Goal: Task Accomplishment & Management: Manage account settings

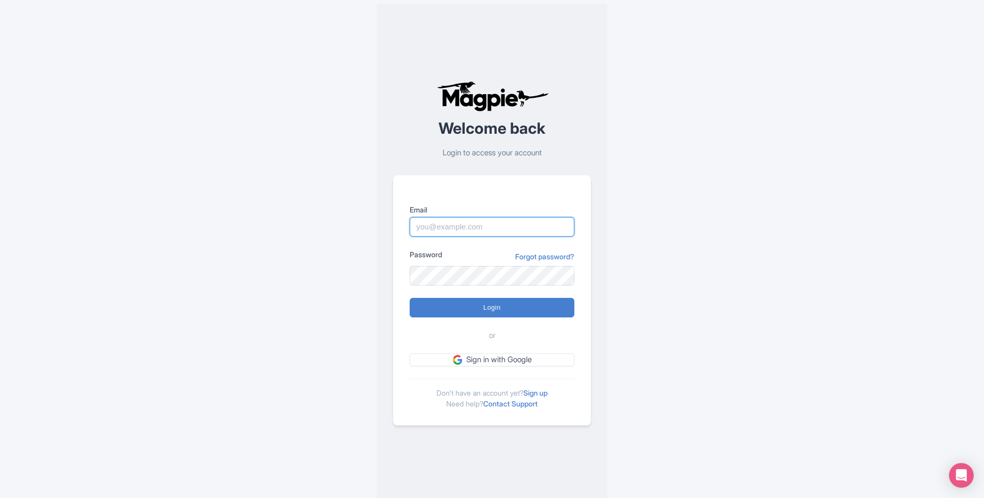
click at [509, 231] on input "Email" at bounding box center [492, 227] width 165 height 20
type input "mairtinog@lallytours.com"
click at [410, 298] on input "Login" at bounding box center [492, 308] width 165 height 20
type input "Logging in..."
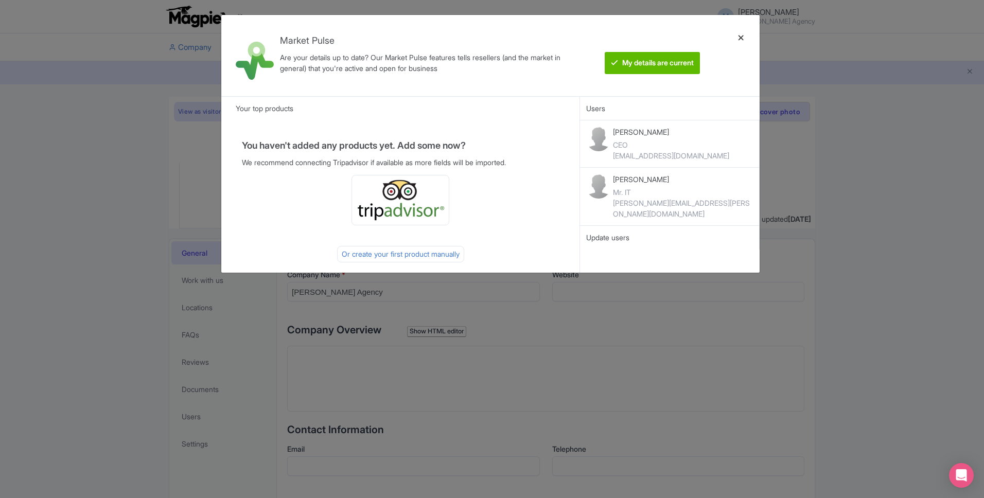
click at [739, 40] on div at bounding box center [741, 55] width 25 height 65
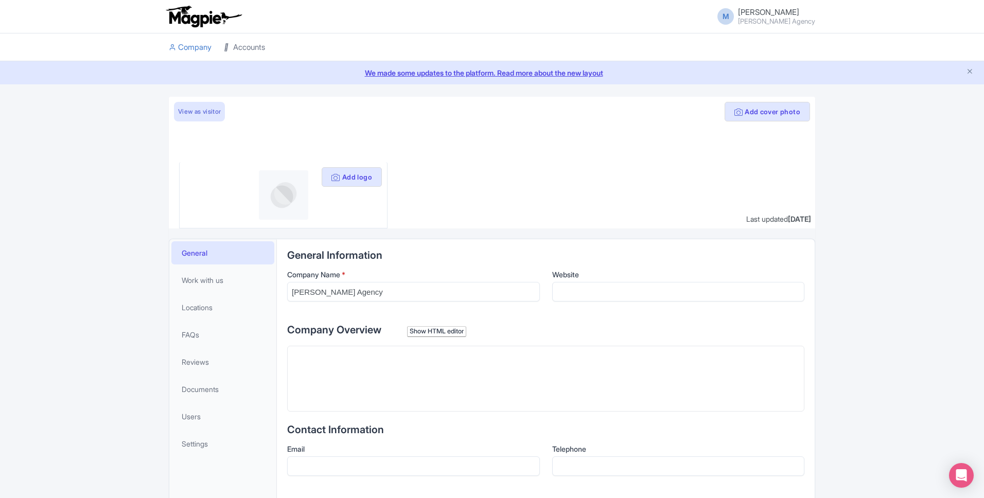
click at [261, 48] on link "Accounts" at bounding box center [244, 47] width 41 height 28
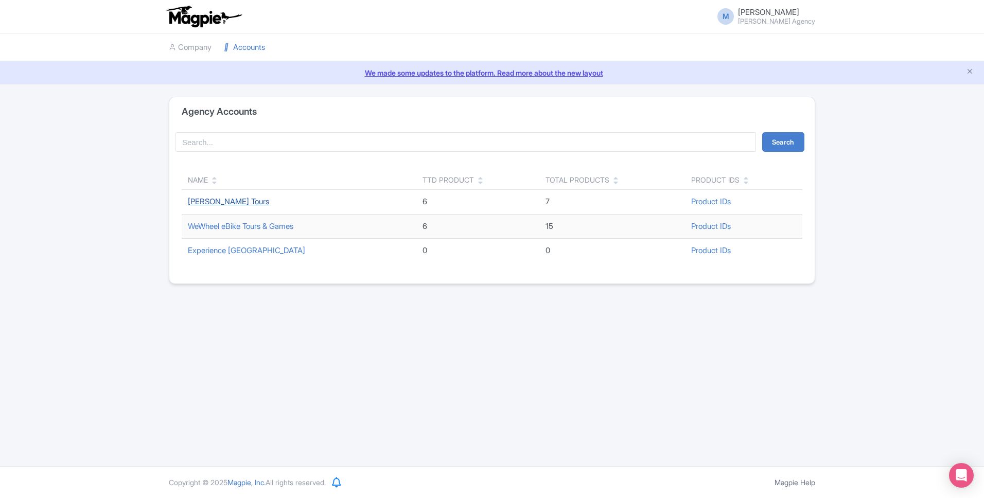
click at [205, 198] on link "[PERSON_NAME] Tours" at bounding box center [228, 202] width 81 height 10
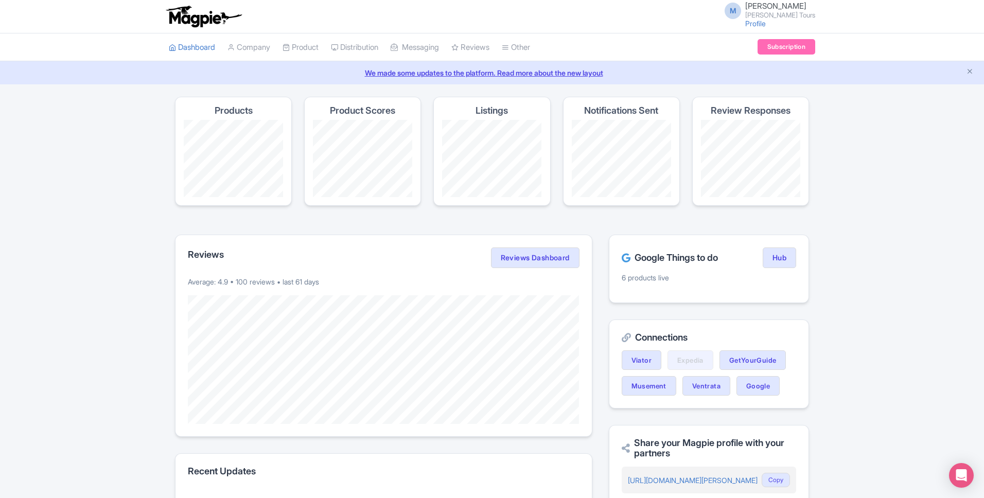
click at [506, 72] on link "We made some updates to the platform. Read more about the new layout" at bounding box center [492, 72] width 972 height 11
click at [386, 98] on link "Product Listings" at bounding box center [380, 105] width 98 height 16
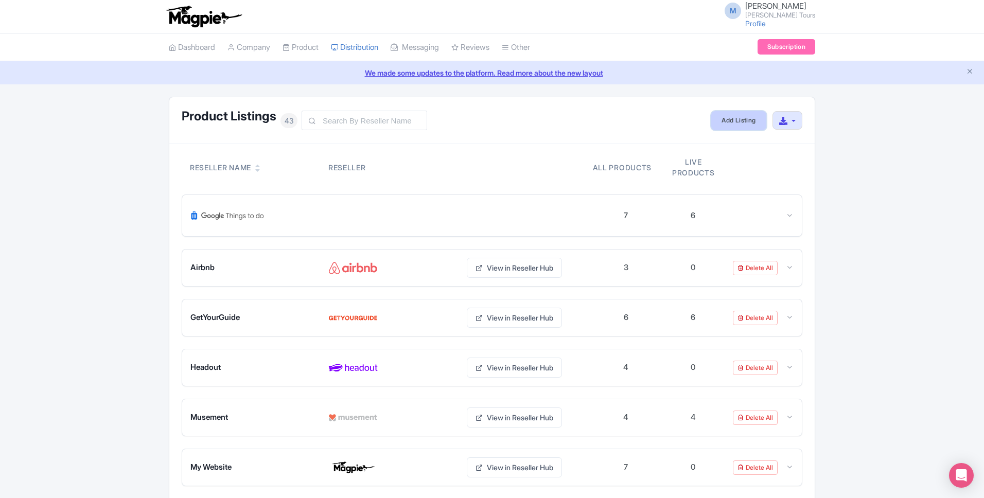
click at [735, 119] on link "Add Listing" at bounding box center [738, 120] width 55 height 19
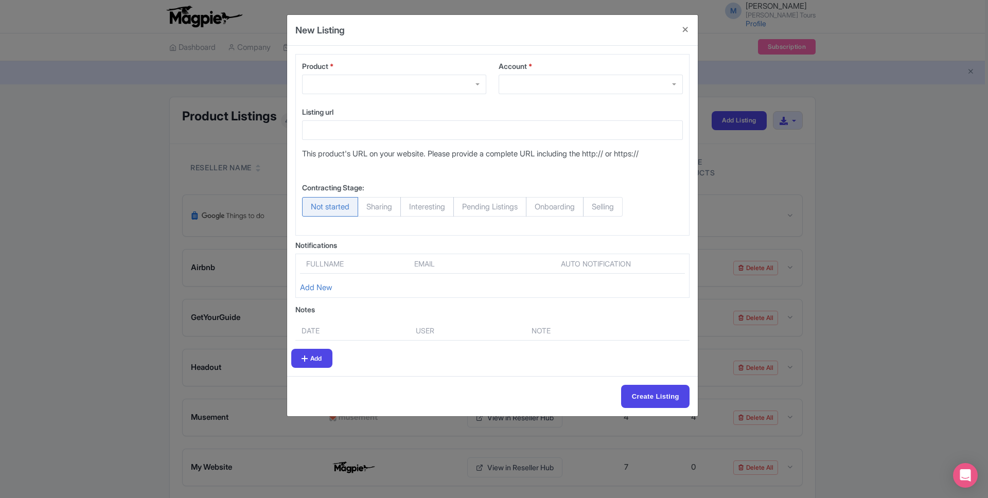
click at [353, 84] on div at bounding box center [394, 85] width 184 height 20
click at [555, 58] on div "Product * Galway to Connemara National Park Day Tour Galway to Connemara & Kyle…" at bounding box center [492, 145] width 394 height 182
click at [530, 88] on div at bounding box center [591, 85] width 184 height 20
click at [688, 29] on button "Close" at bounding box center [685, 29] width 25 height 29
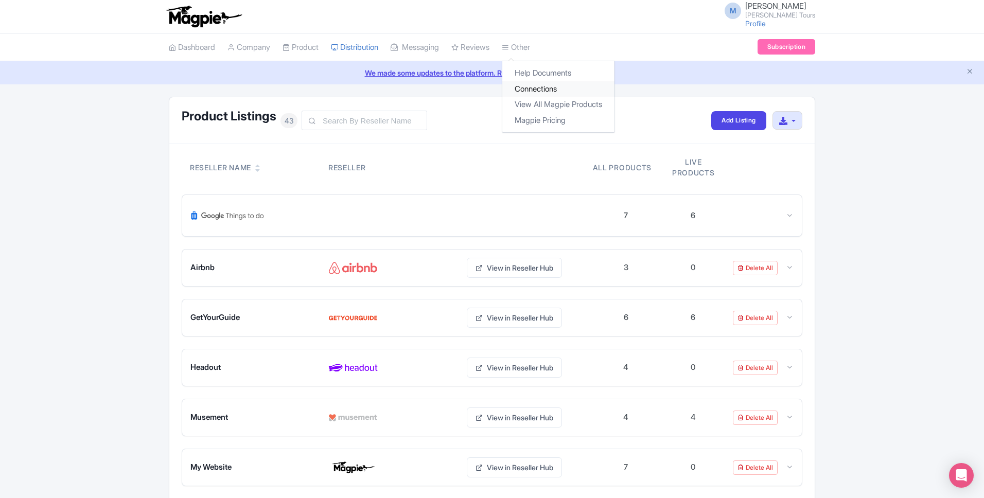
click at [538, 86] on link "Connections" at bounding box center [558, 89] width 112 height 16
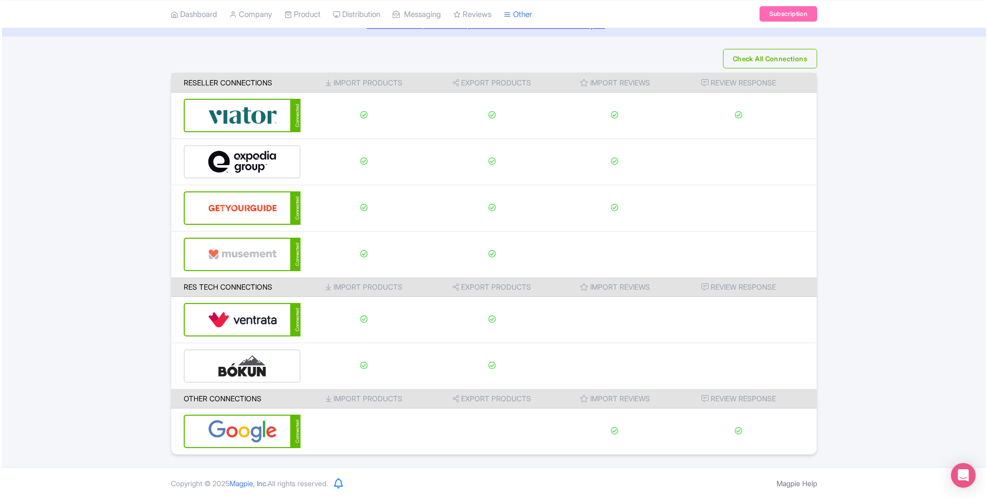
scroll to position [49, 0]
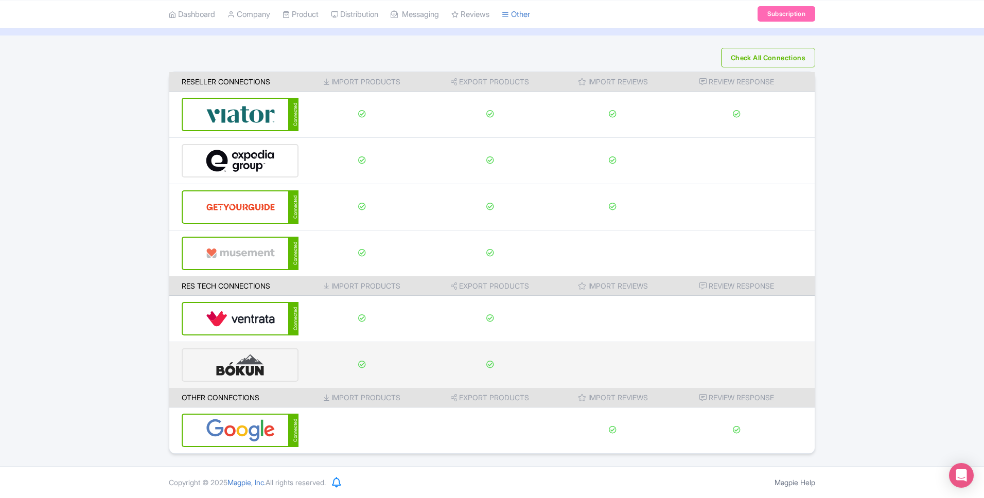
click at [231, 367] on img at bounding box center [240, 364] width 69 height 31
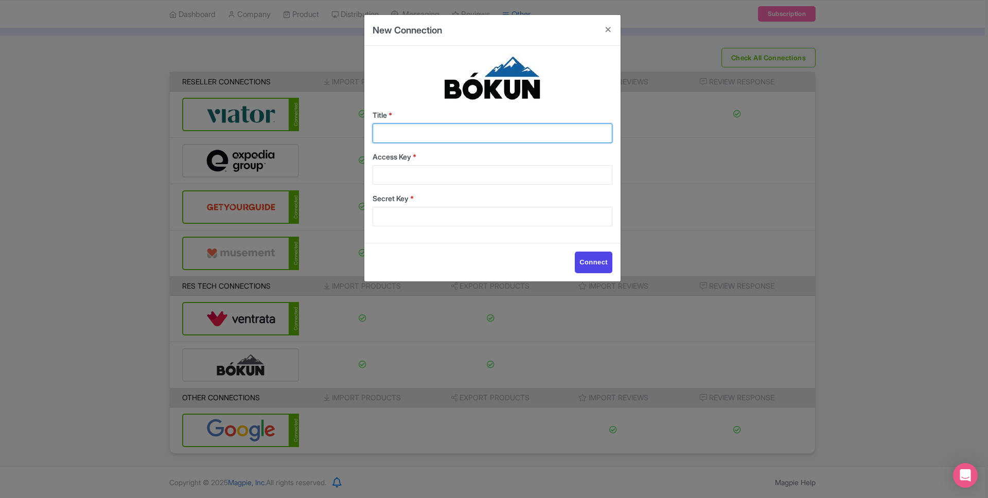
click at [426, 126] on input "Title *" at bounding box center [493, 134] width 240 height 20
click at [605, 29] on button "Close" at bounding box center [608, 29] width 25 height 29
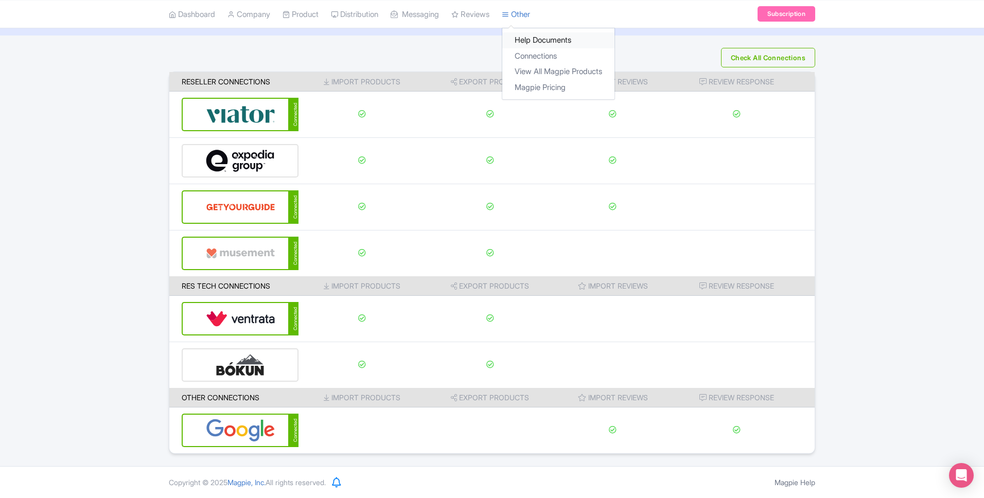
click at [537, 41] on link "Help Documents" at bounding box center [558, 40] width 112 height 16
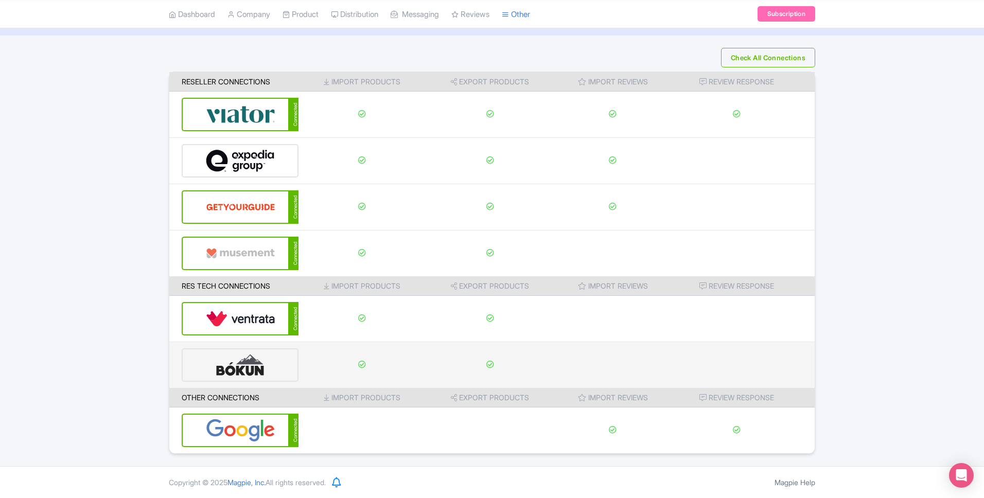
click at [251, 359] on img at bounding box center [240, 364] width 69 height 31
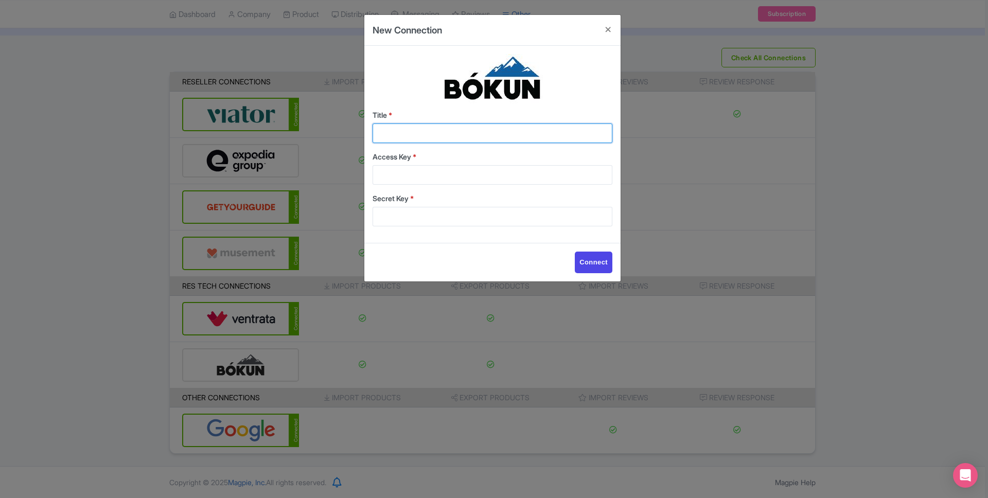
click at [510, 128] on input "Title *" at bounding box center [493, 134] width 240 height 20
click at [466, 215] on input "Secret Key *" at bounding box center [493, 217] width 240 height 20
click at [615, 20] on button "Close" at bounding box center [608, 29] width 25 height 29
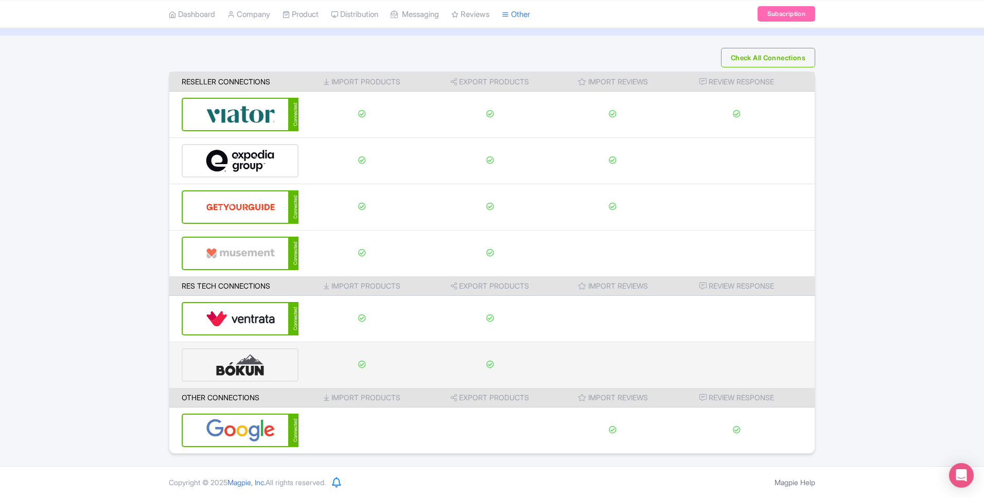
click at [214, 358] on img at bounding box center [240, 364] width 69 height 31
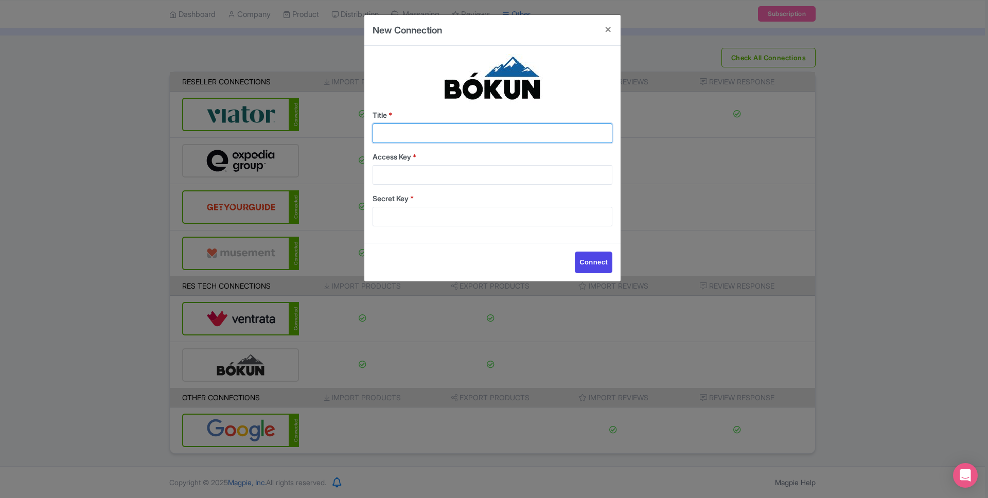
click at [446, 136] on input "Title *" at bounding box center [493, 134] width 240 height 20
type input "Bokun Lally Tours"
click at [450, 183] on input "Access Key *" at bounding box center [493, 175] width 240 height 20
paste input "045983b2abfc49aa92f763c14c651598"
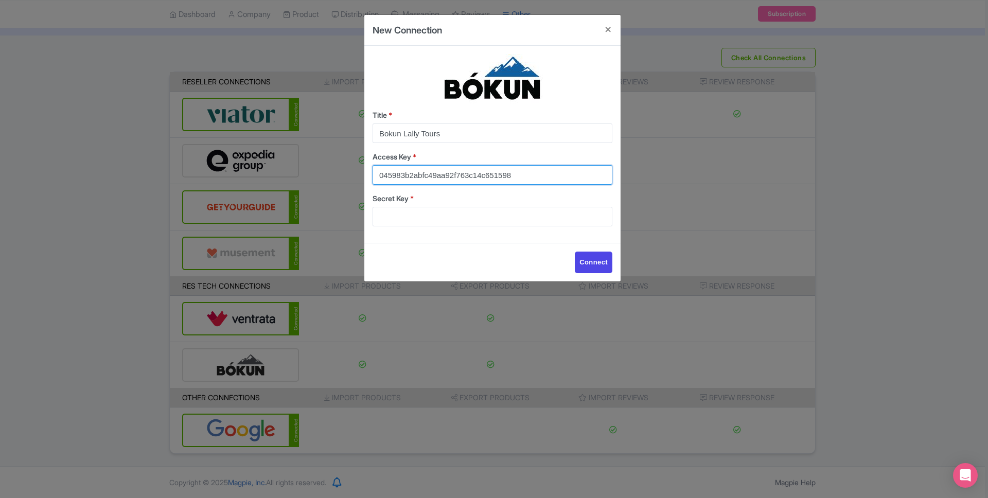
type input "045983b2abfc49aa92f763c14c651598"
click at [401, 212] on input "Secret Key *" at bounding box center [493, 217] width 240 height 20
paste input "85218526e0444663b3204a91fa95bc1e"
type input "85218526e0444663b3204a91fa95bc1e"
click at [597, 267] on input "Connect" at bounding box center [594, 263] width 38 height 22
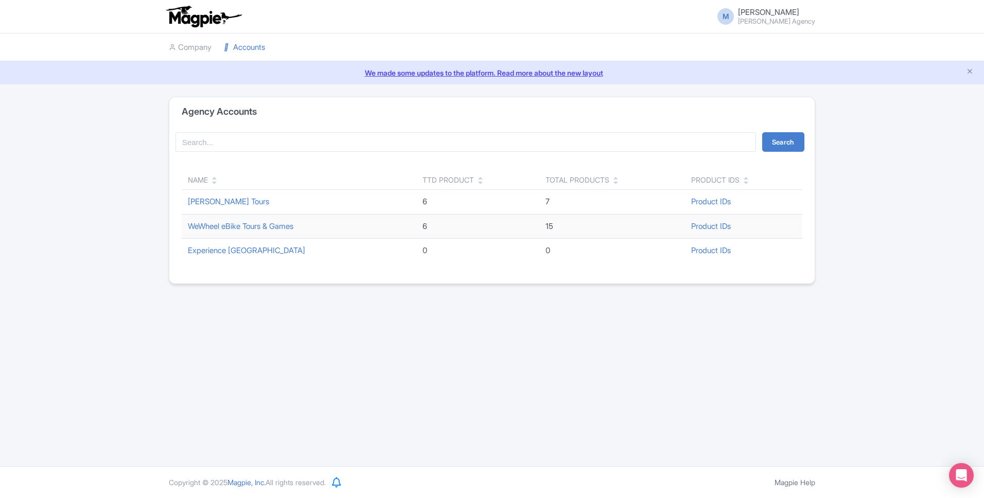
click at [133, 251] on div "Agency Accounts Search Name TTD Product Total Products Product IDs Lally Tours …" at bounding box center [492, 190] width 984 height 187
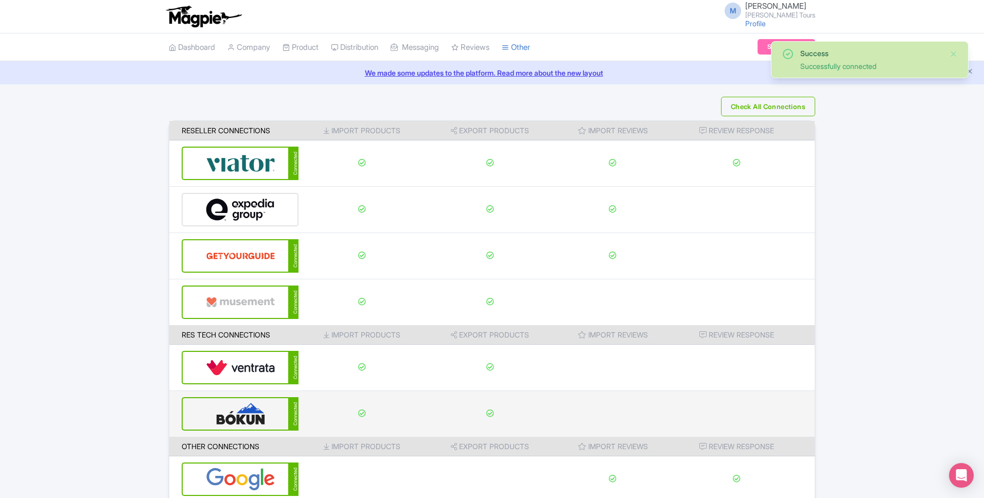
click at [224, 411] on img at bounding box center [240, 413] width 69 height 31
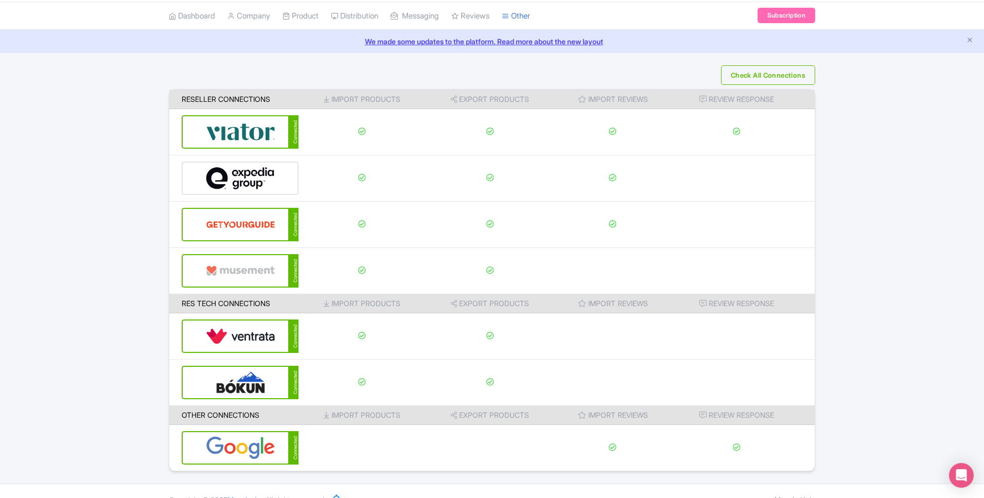
scroll to position [49, 0]
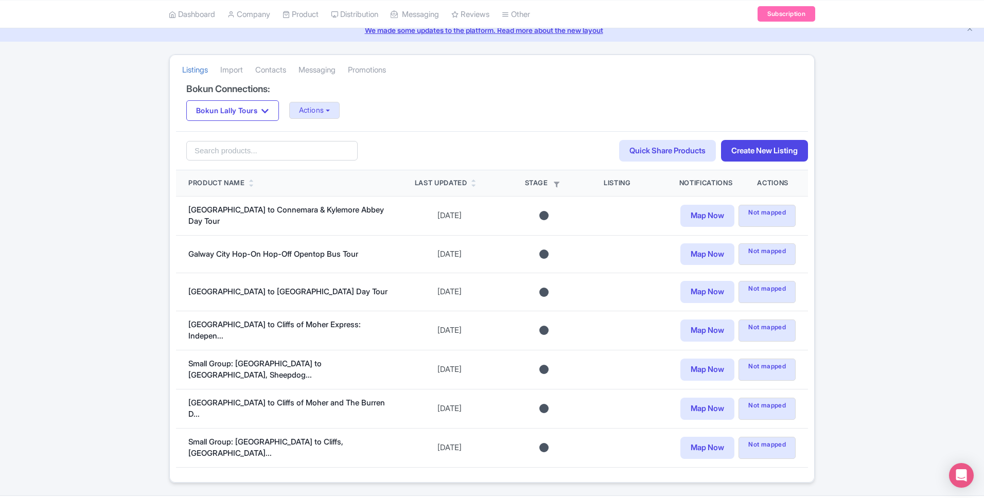
scroll to position [65, 0]
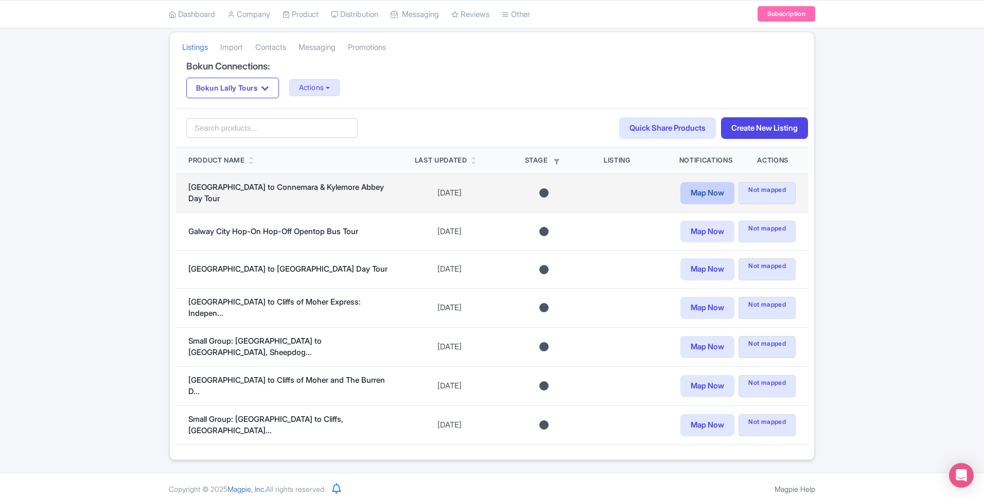
click at [709, 197] on link "Map Now" at bounding box center [707, 193] width 54 height 22
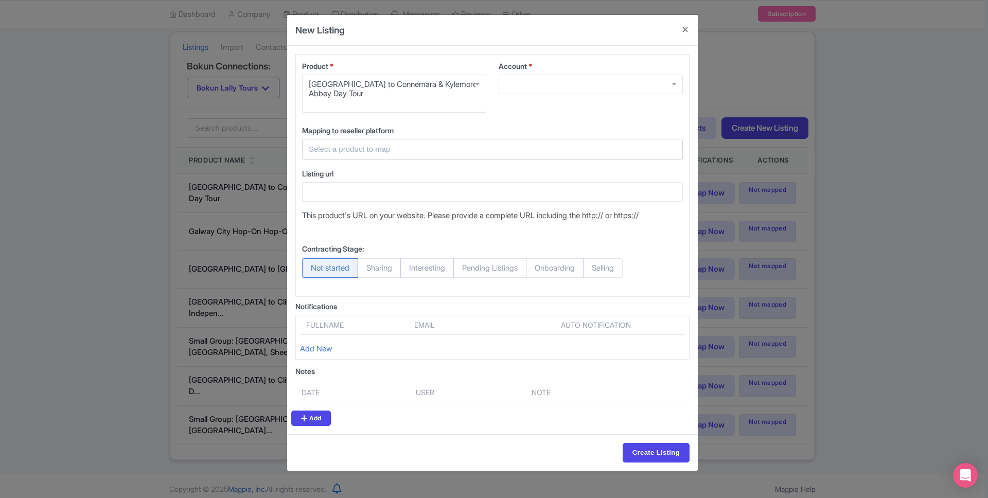
click at [546, 79] on div at bounding box center [591, 85] width 184 height 20
click at [520, 65] on span "Account" at bounding box center [513, 66] width 28 height 9
click at [508, 80] on input "Account *" at bounding box center [506, 84] width 2 height 9
click at [378, 154] on input "text" at bounding box center [486, 150] width 355 height 12
click at [369, 119] on div "Product * [GEOGRAPHIC_DATA] to Connemara & Kylemore Abbey Day Tour [GEOGRAPHIC_…" at bounding box center [394, 91] width 197 height 60
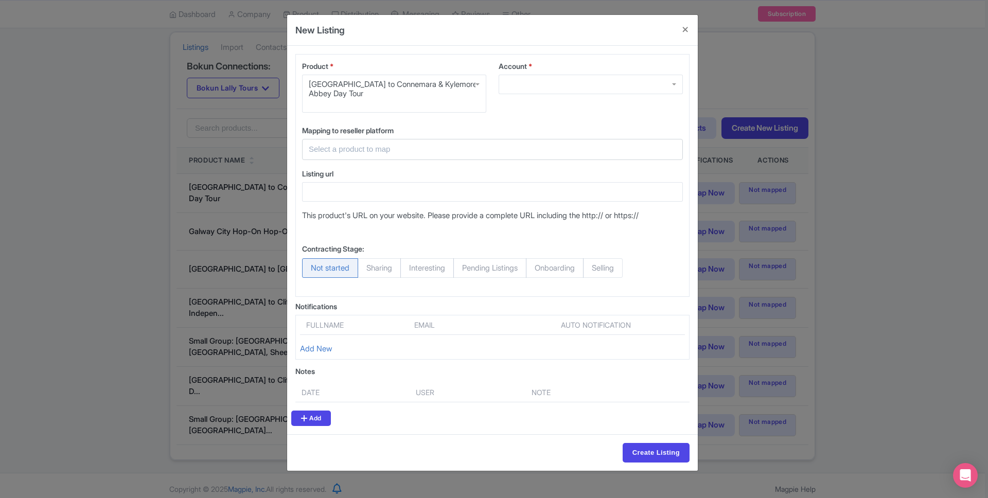
click at [369, 119] on div "Product * Galway to Connemara & Kylemore Abbey Day Tour Galway to Connemara & K…" at bounding box center [394, 91] width 197 height 60
click at [683, 24] on button "Close" at bounding box center [685, 29] width 25 height 29
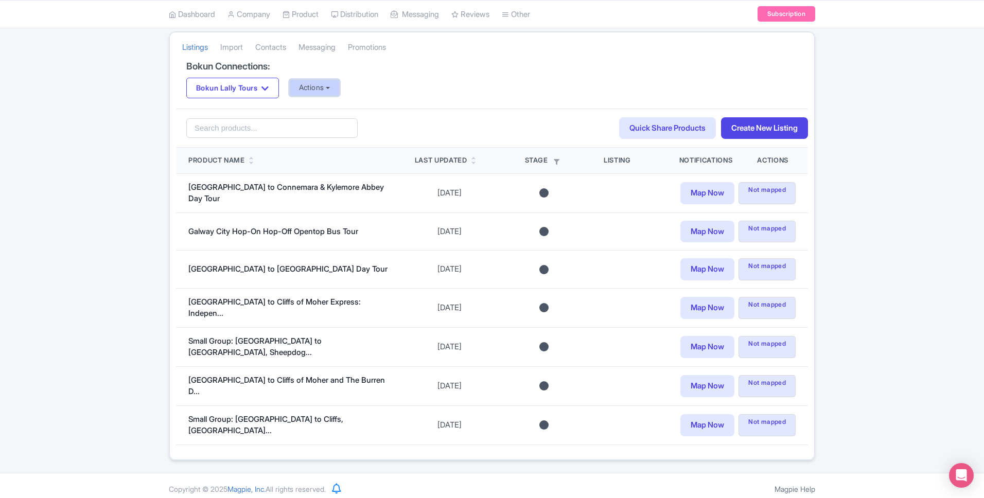
click at [323, 84] on button "Actions" at bounding box center [314, 87] width 51 height 17
click at [446, 96] on div "Bokun Lally Tours Bokun Lally Tours Actions Update Connection + Add New Connect…" at bounding box center [491, 88] width 611 height 21
click at [134, 190] on div "Listings Import Contacts Messaging Promotions Bokun Connections: Bokun Lally To…" at bounding box center [492, 245] width 984 height 429
click at [540, 52] on link "Connections" at bounding box center [558, 56] width 112 height 16
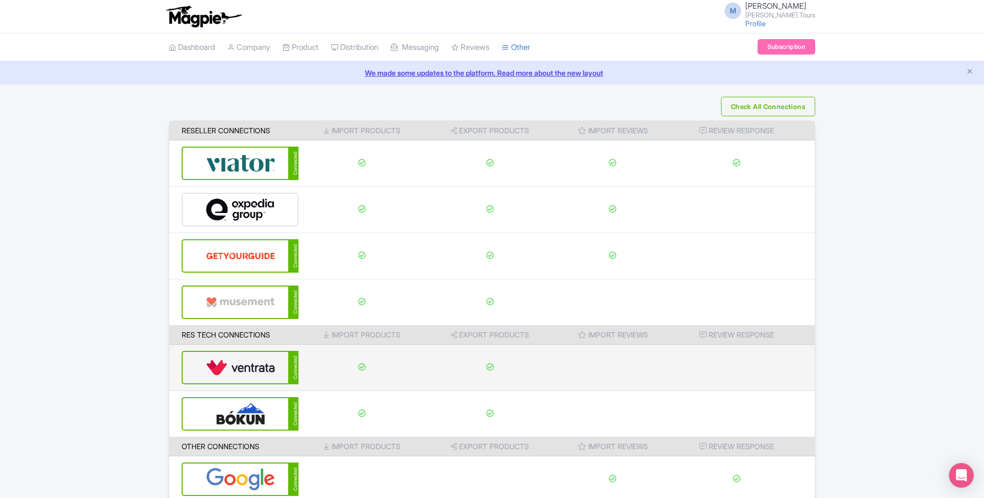
scroll to position [49, 0]
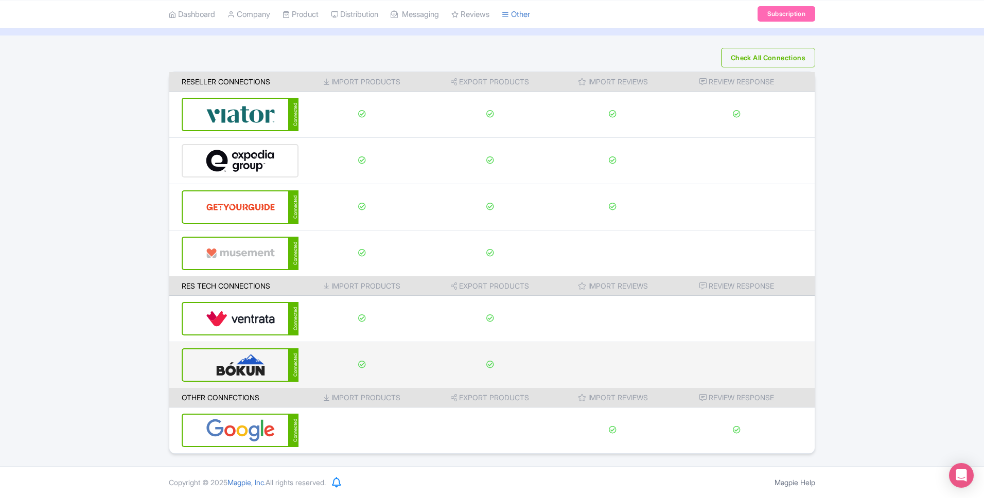
click at [259, 363] on img at bounding box center [240, 364] width 69 height 31
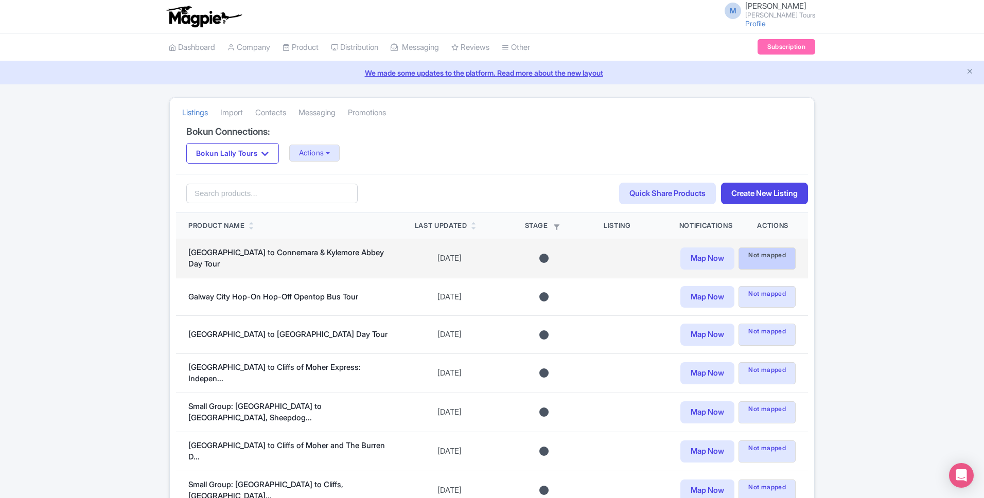
click at [774, 259] on span "Not mapped" at bounding box center [767, 259] width 57 height 22
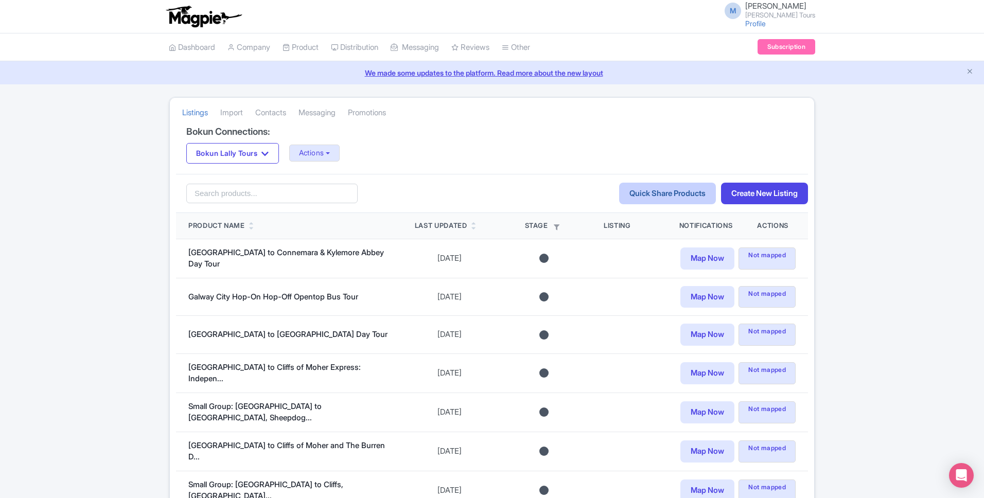
click at [685, 189] on link "Quick Share Products" at bounding box center [667, 194] width 97 height 22
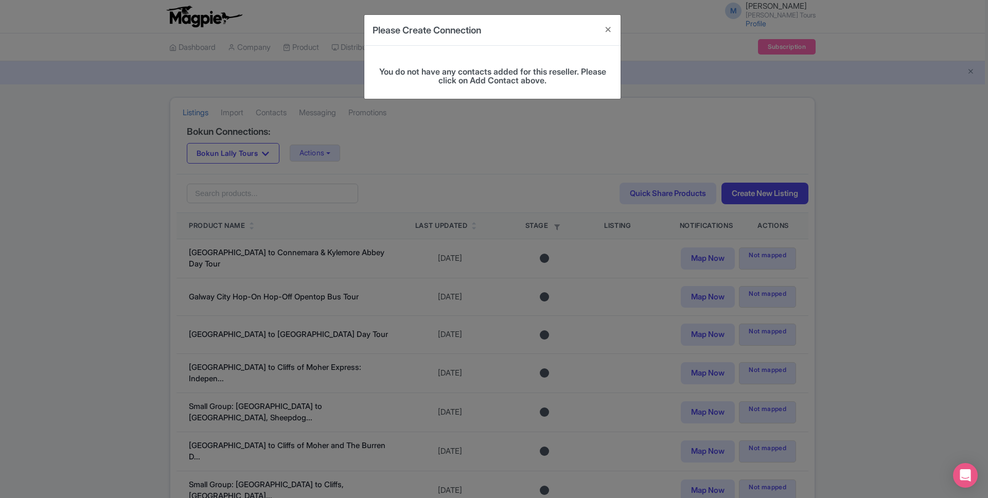
click at [454, 74] on span "You do not have any contacts added for this reseller. Please click on Add Conta…" at bounding box center [492, 76] width 227 height 20
click at [497, 73] on span "You do not have any contacts added for this reseller. Please click on Add Conta…" at bounding box center [492, 76] width 227 height 20
click at [602, 30] on button "Close" at bounding box center [608, 29] width 25 height 29
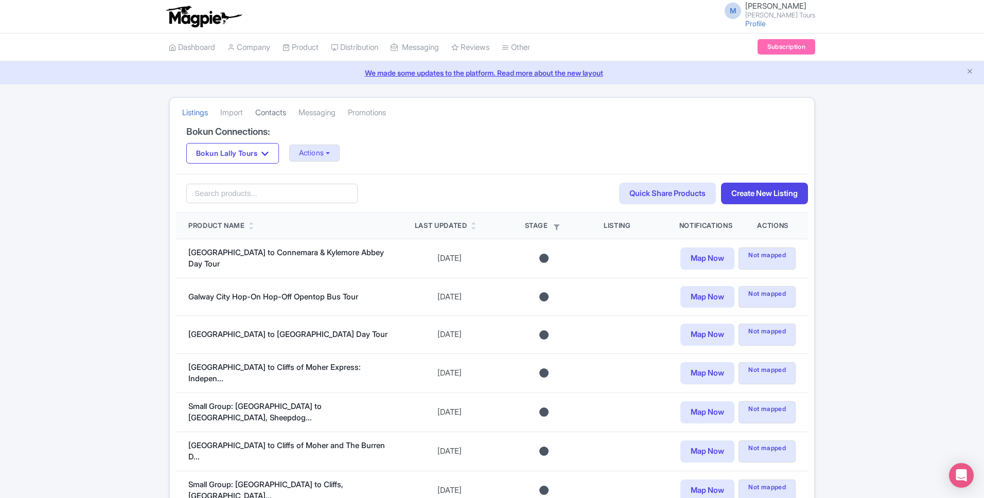
click at [271, 108] on link "Contacts" at bounding box center [270, 113] width 31 height 28
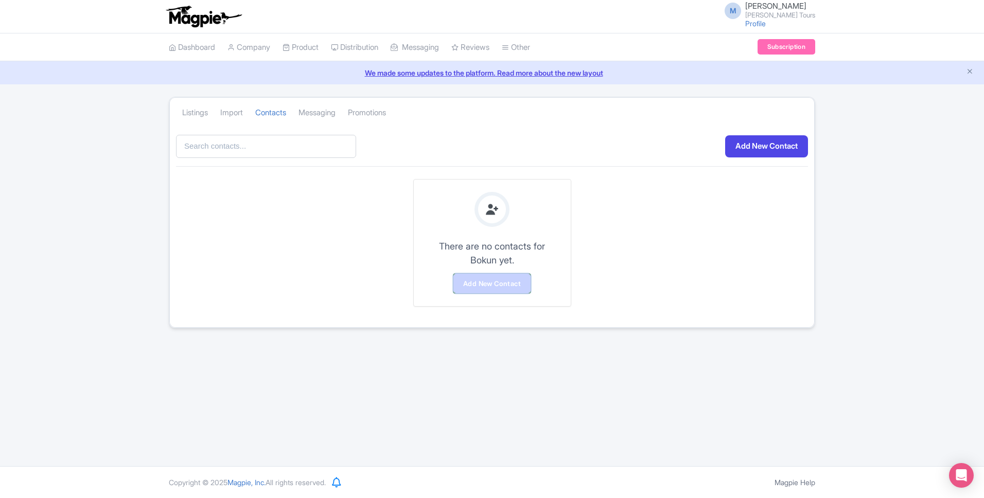
click at [492, 282] on link "Add New Contact" at bounding box center [491, 284] width 77 height 20
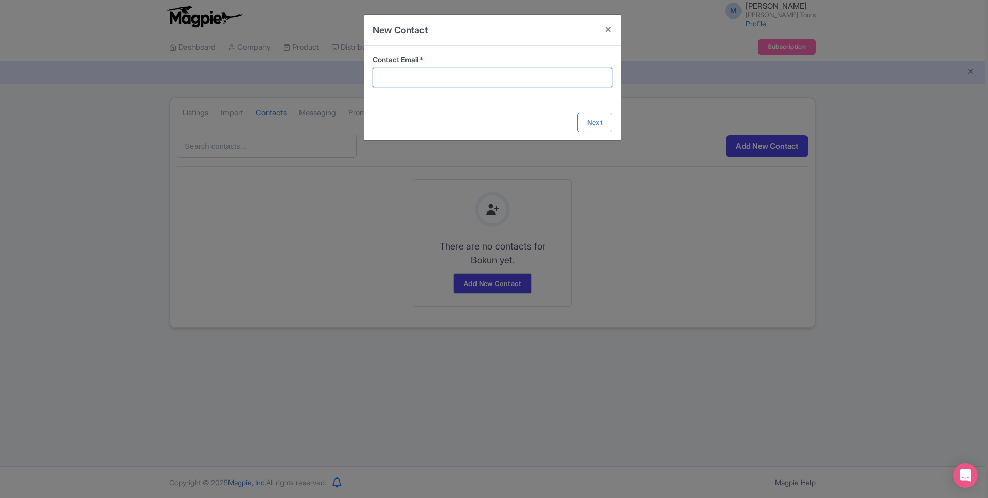
click at [459, 84] on input "Contact Email *" at bounding box center [493, 78] width 240 height 20
type input "mairtinlally@gmail.com"
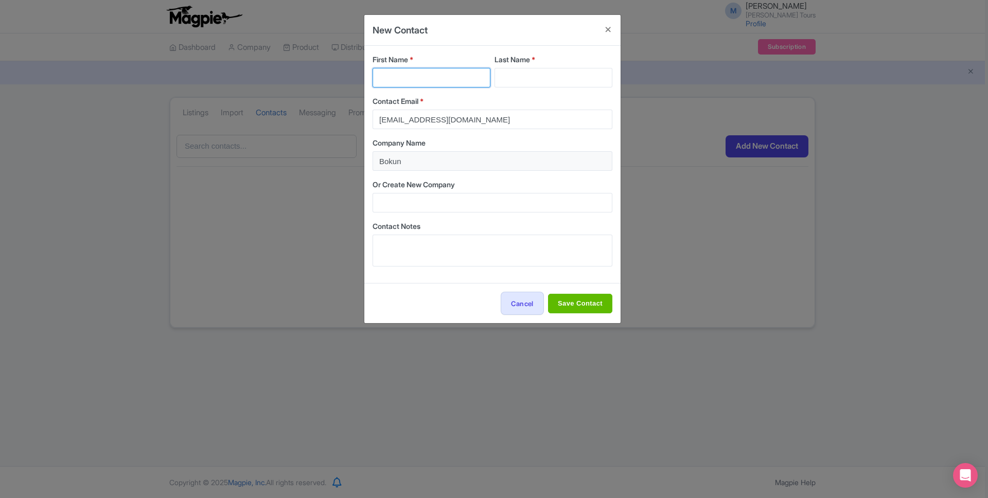
click at [411, 77] on input "First Name *" at bounding box center [432, 78] width 118 height 20
type input "Mairtin"
type input "Lally"
click at [568, 295] on input "Save Contact" at bounding box center [580, 304] width 64 height 20
type input "Save Contact"
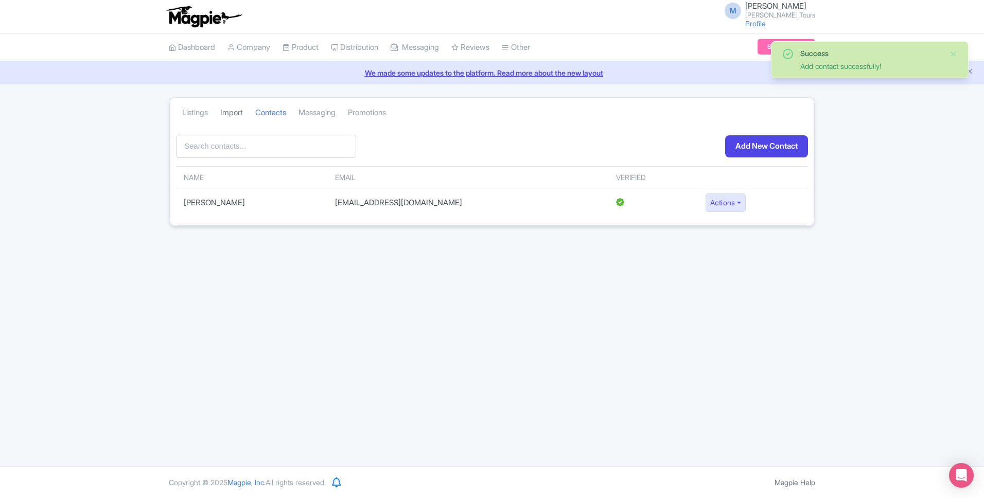
click at [231, 108] on link "Import" at bounding box center [231, 113] width 23 height 28
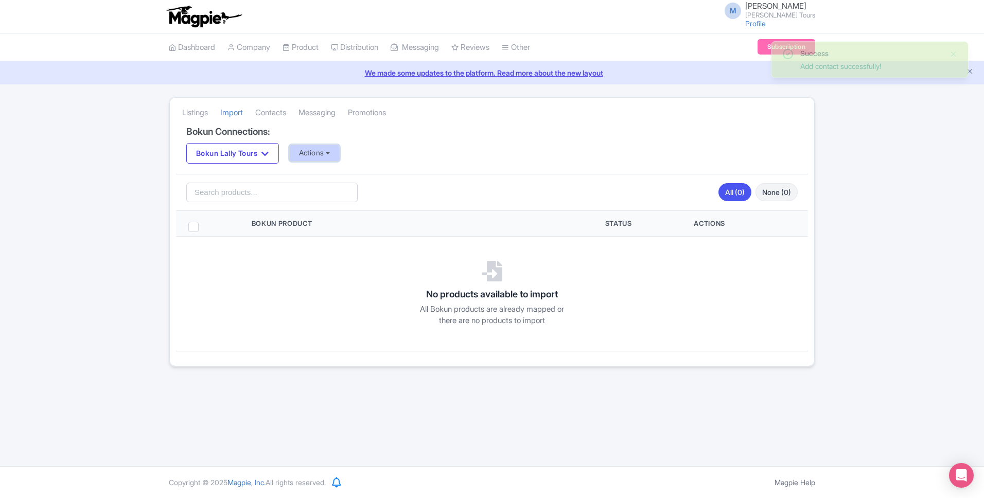
click at [332, 155] on button "Actions" at bounding box center [314, 153] width 51 height 17
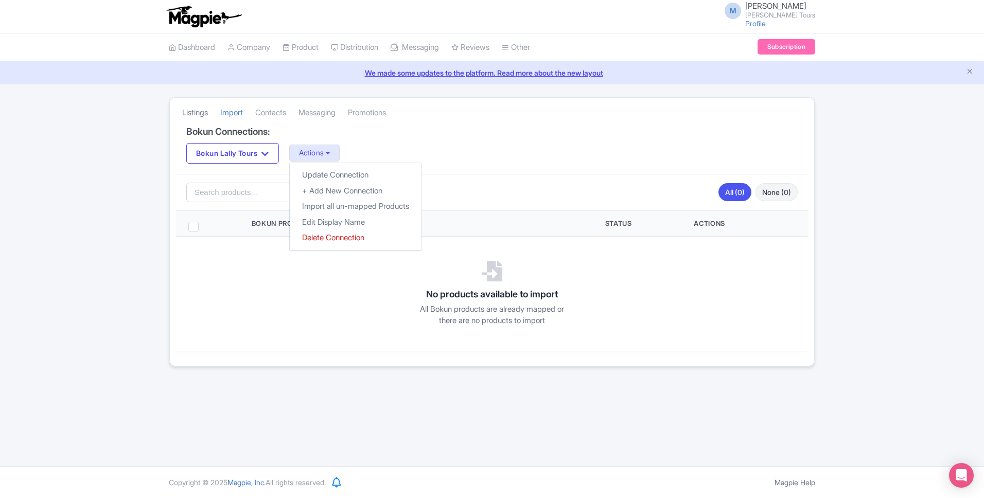
click at [182, 106] on link "Listings" at bounding box center [195, 113] width 26 height 28
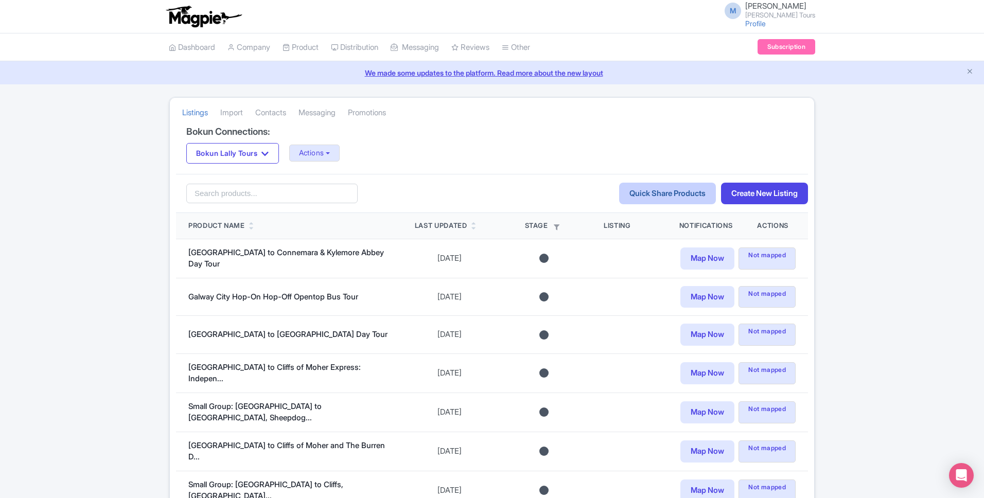
click at [668, 193] on link "Quick Share Products" at bounding box center [667, 194] width 97 height 22
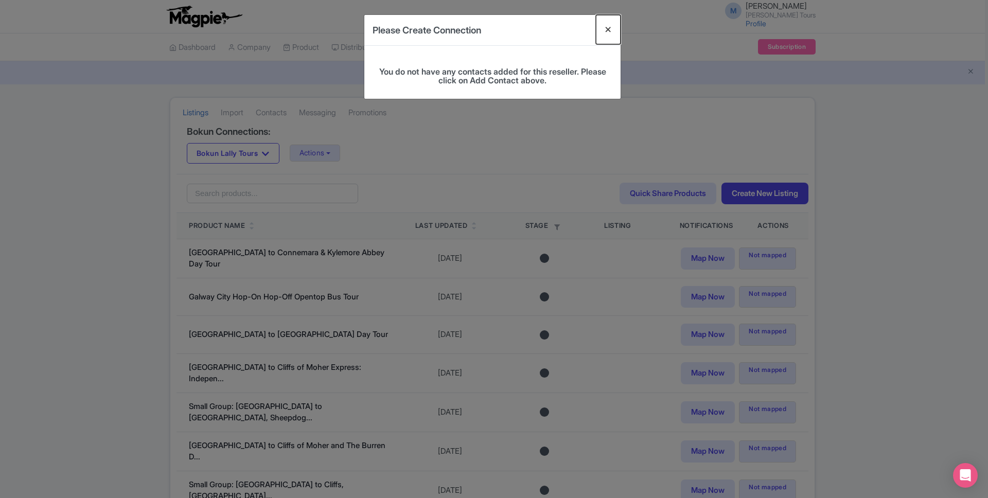
click at [606, 29] on button "Close" at bounding box center [608, 29] width 25 height 29
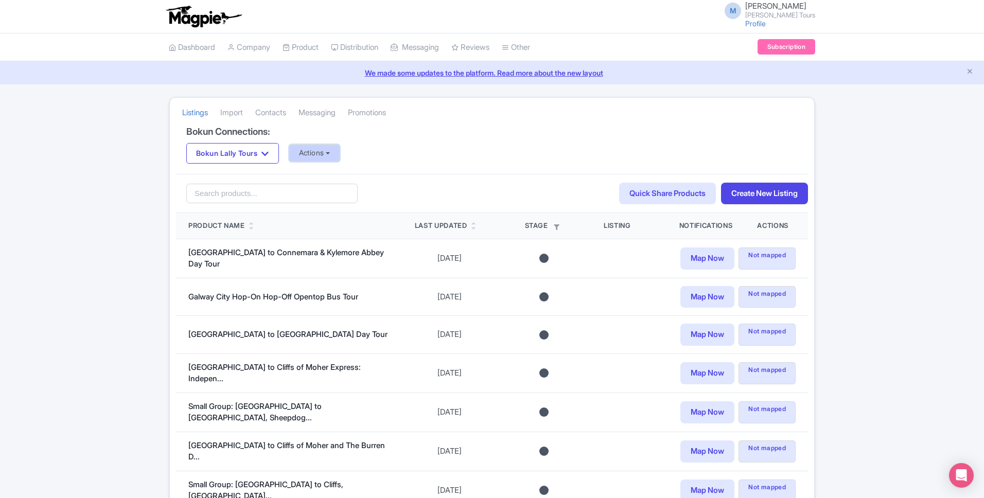
click at [324, 156] on button "Actions" at bounding box center [314, 153] width 51 height 17
click at [533, 152] on div "Bokun Lally Tours Bokun Lally Tours Actions Update Connection + Add New Connect…" at bounding box center [491, 153] width 611 height 21
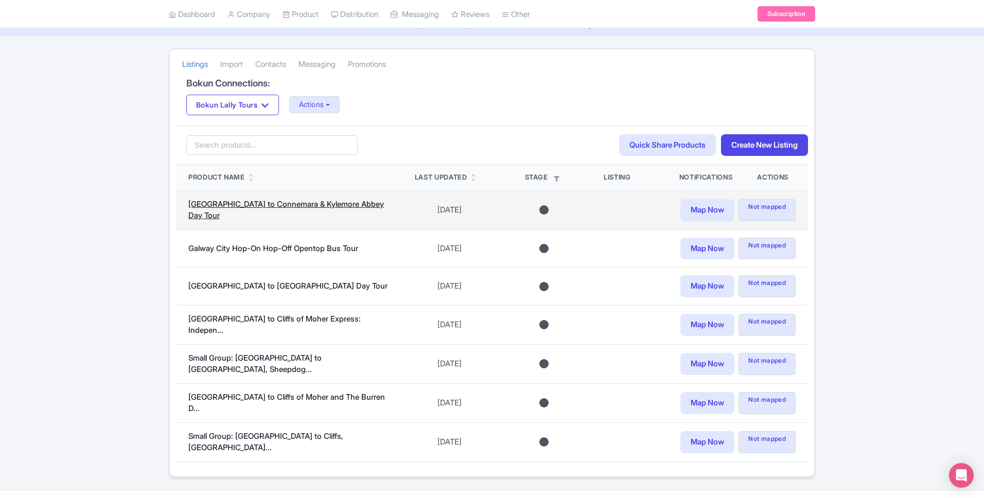
scroll to position [65, 0]
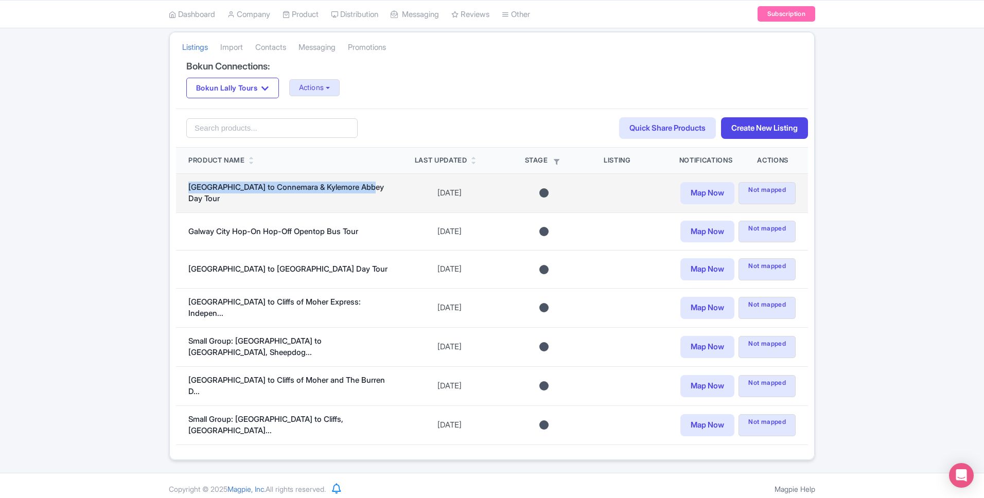
drag, startPoint x: 398, startPoint y: 194, endPoint x: 226, endPoint y: 184, distance: 172.2
click at [226, 184] on td "[GEOGRAPHIC_DATA] to Connemara & Kylemore Abbey Day Tour" at bounding box center [289, 192] width 226 height 39
copy link "[GEOGRAPHIC_DATA] to Connemara & Kylemore Abbey Day Tour"
